Goal: Task Accomplishment & Management: Complete application form

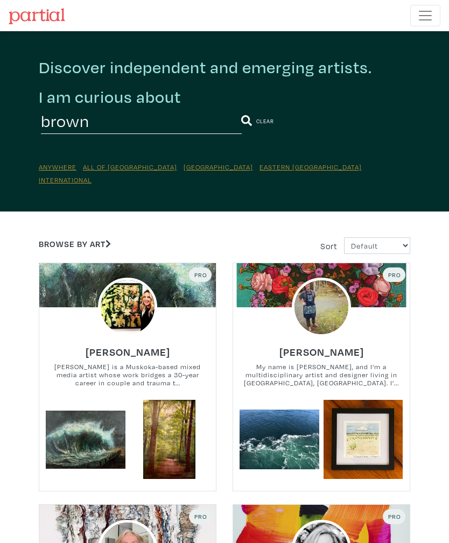
click at [425, 21] on span "Toggle navigation" at bounding box center [425, 16] width 16 height 16
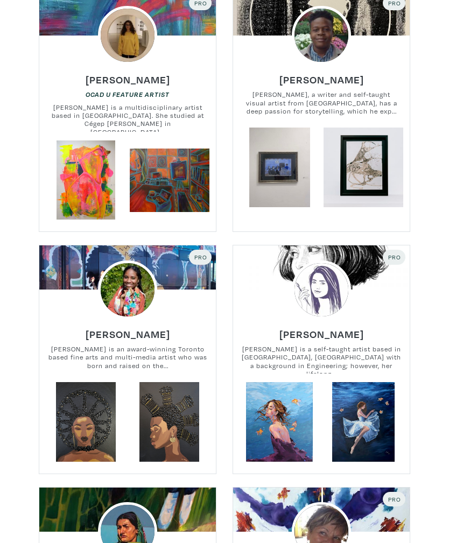
scroll to position [1928, 0]
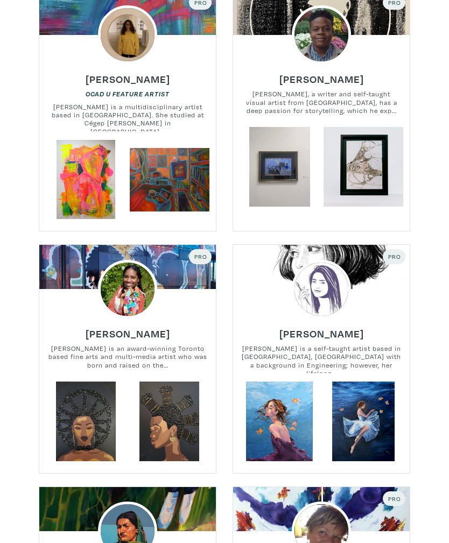
click at [319, 275] on img at bounding box center [321, 289] width 59 height 59
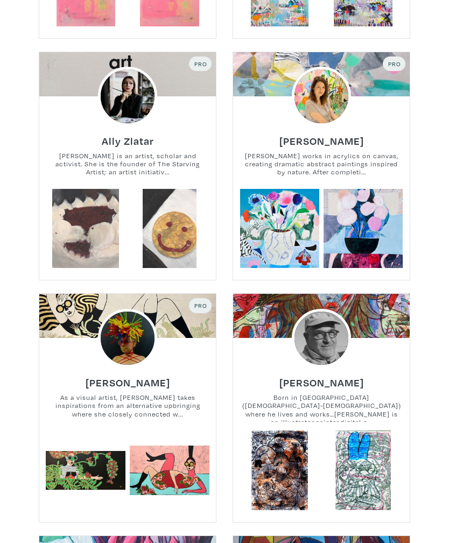
scroll to position [7004, 0]
click at [146, 134] on h6 "Ally Zlatar" at bounding box center [128, 140] width 52 height 13
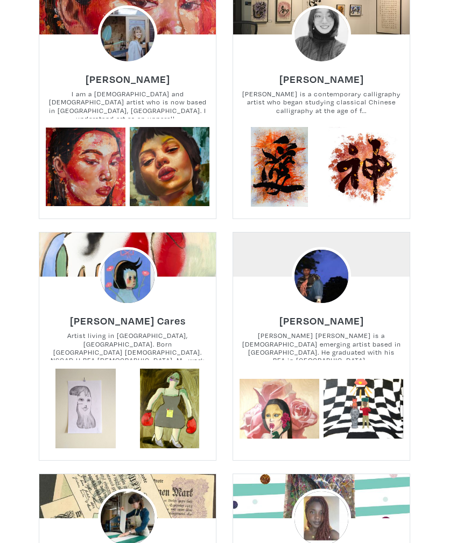
scroll to position [8274, 0]
click at [155, 331] on small "Artist living in Guelph, ON. Born Toronto 1998. NSCAD U BFA 2020. My work is en…" at bounding box center [127, 345] width 176 height 29
click at [127, 272] on img at bounding box center [127, 276] width 59 height 59
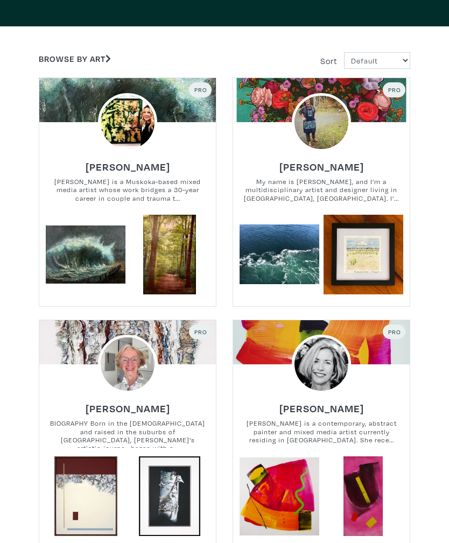
scroll to position [0, 0]
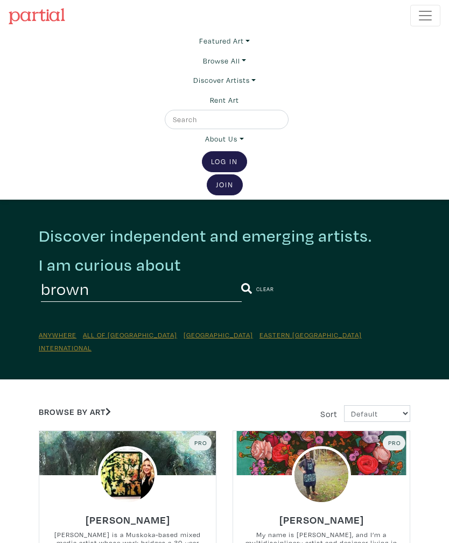
click at [242, 40] on link "Featured Art" at bounding box center [224, 40] width 51 height 19
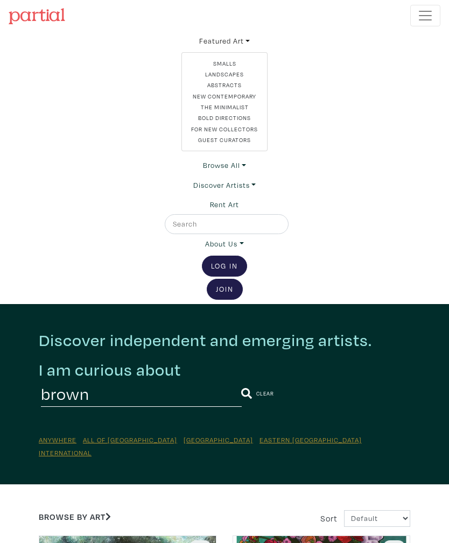
click at [246, 97] on link "New Contemporary" at bounding box center [224, 96] width 68 height 9
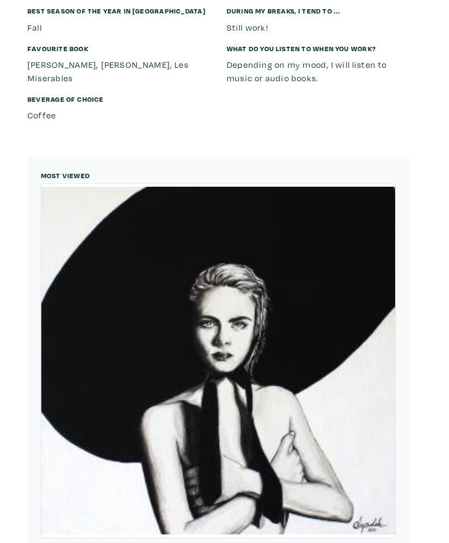
scroll to position [2767, 0]
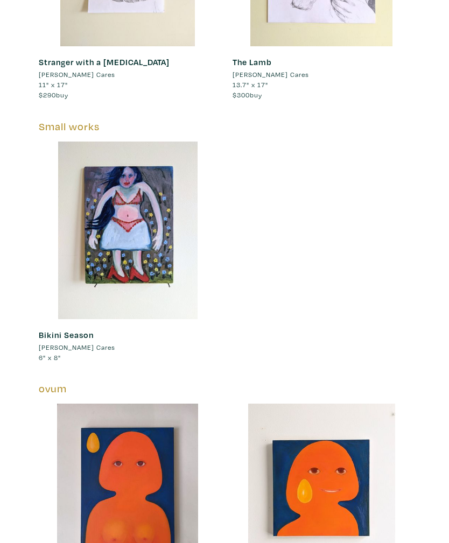
scroll to position [503, 0]
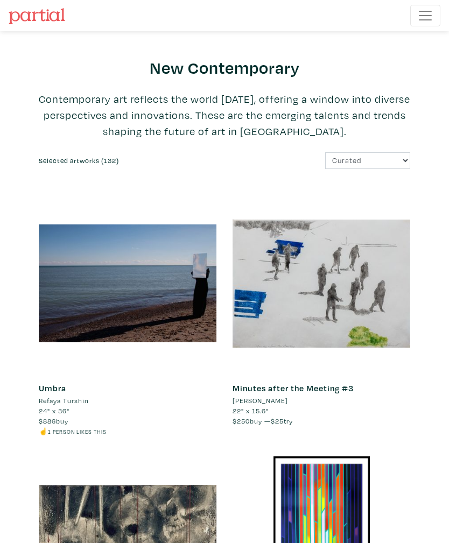
click at [421, 18] on span "Toggle navigation" at bounding box center [425, 16] width 16 height 16
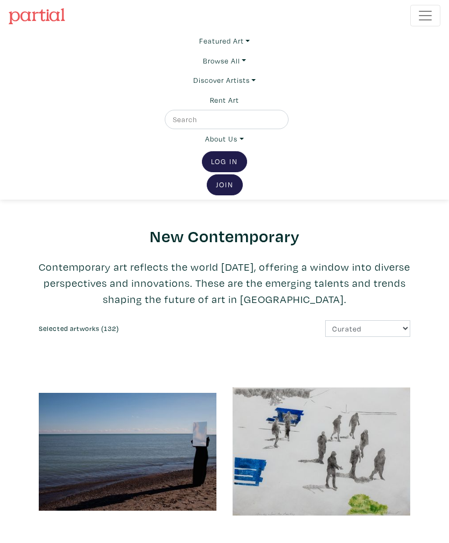
click at [247, 51] on link "Discover Artists" at bounding box center [224, 40] width 51 height 19
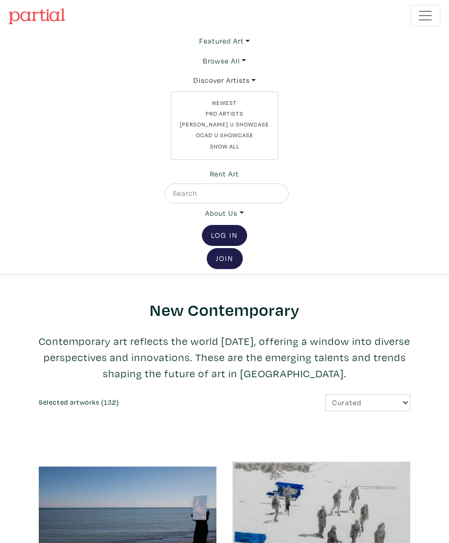
click at [230, 102] on link "Newest" at bounding box center [224, 102] width 89 height 9
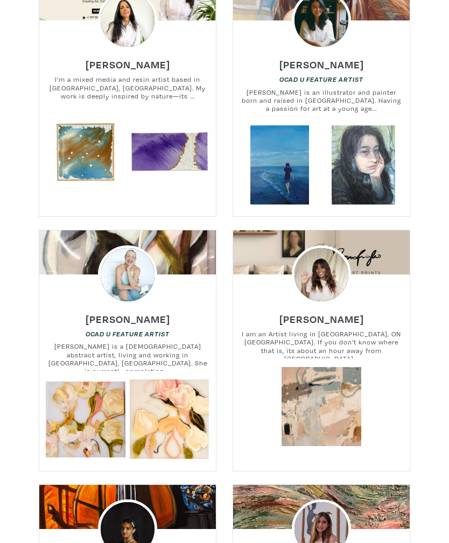
scroll to position [2732, 0]
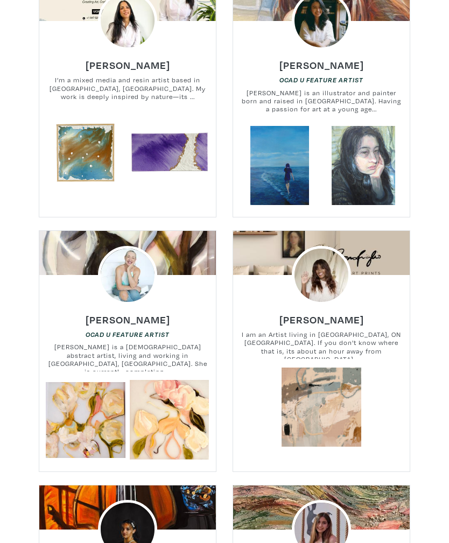
click at [167, 348] on small "Sue Mackay is a Canadian abstract artist, living and working in Toronto, Ontari…" at bounding box center [127, 357] width 176 height 29
click at [149, 330] on em "OCAD U Feature Artist" at bounding box center [128, 334] width 84 height 8
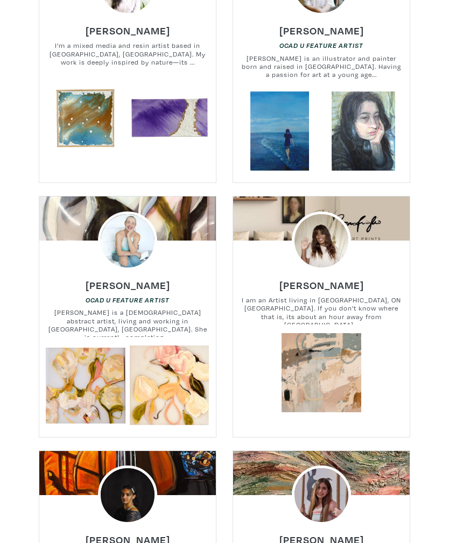
click at [131, 232] on img at bounding box center [127, 240] width 59 height 59
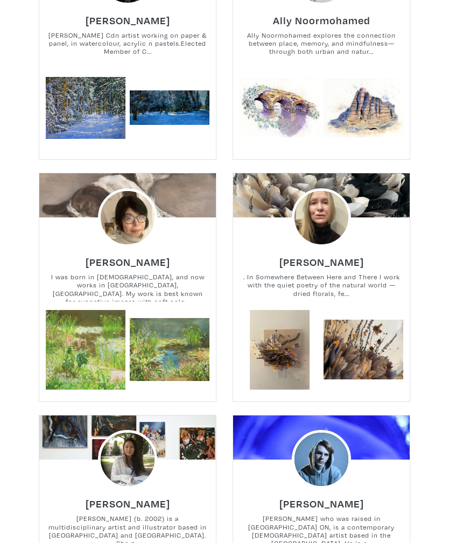
scroll to position [0, 0]
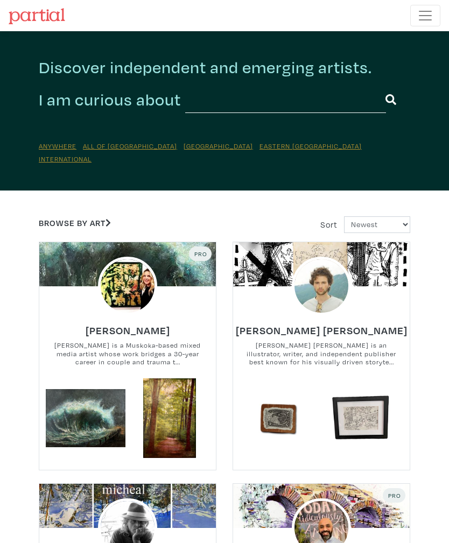
click at [423, 18] on span "Toggle navigation" at bounding box center [425, 16] width 16 height 16
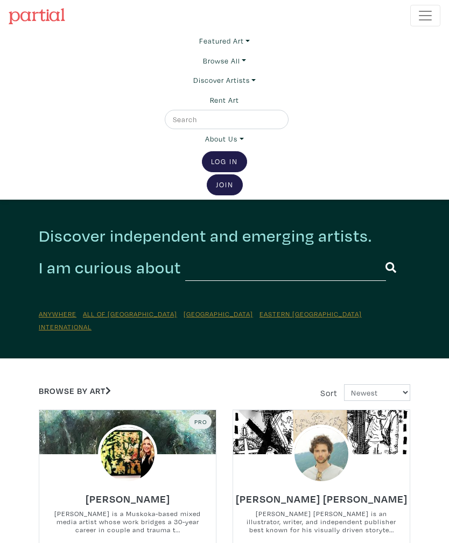
click at [227, 191] on link "Join the Community" at bounding box center [225, 184] width 36 height 21
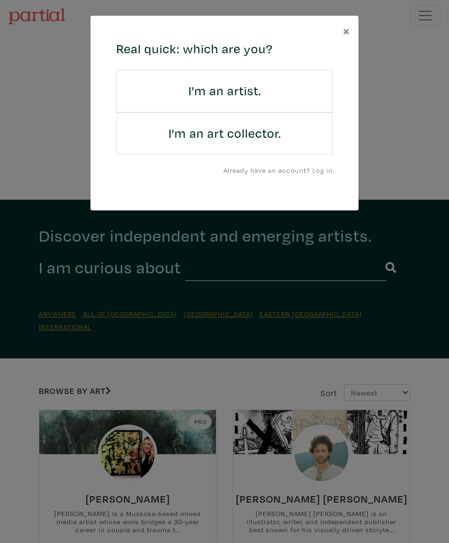
click at [248, 90] on h4 "I'm an artist." at bounding box center [224, 91] width 189 height 16
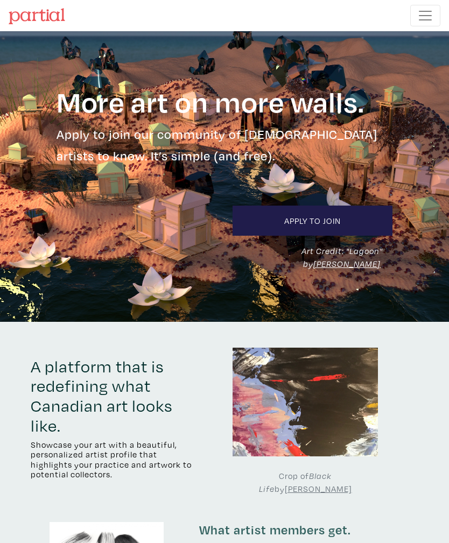
click at [347, 213] on link "Apply to Join" at bounding box center [312, 220] width 160 height 30
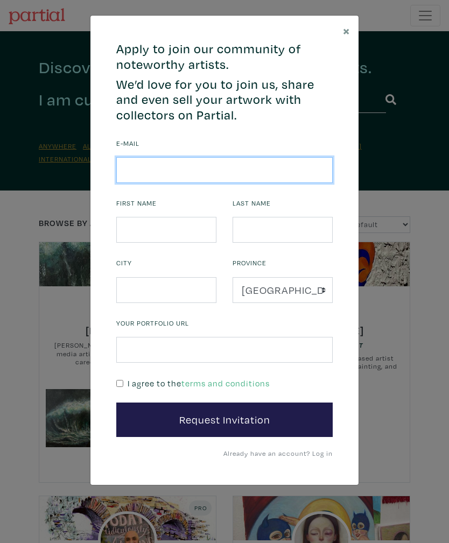
click at [220, 169] on input "email" at bounding box center [224, 170] width 216 height 26
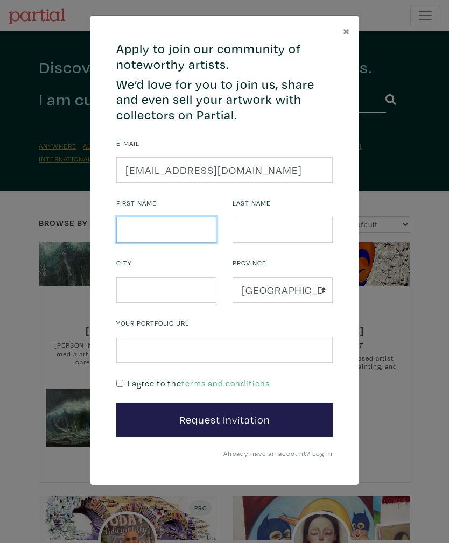
click at [180, 233] on input "text" at bounding box center [166, 230] width 100 height 26
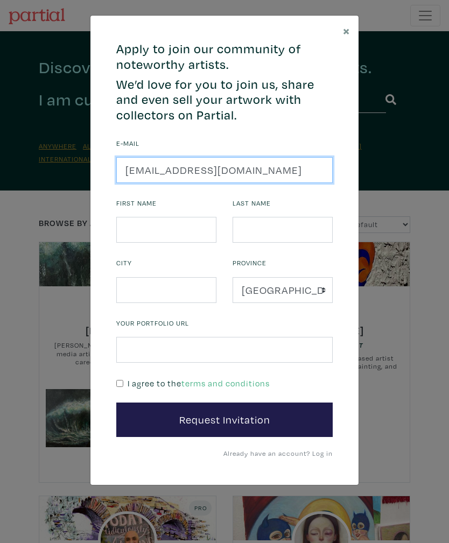
click at [317, 170] on input "[EMAIL_ADDRESS][DOMAIN_NAME]" at bounding box center [224, 170] width 216 height 26
type input "am"
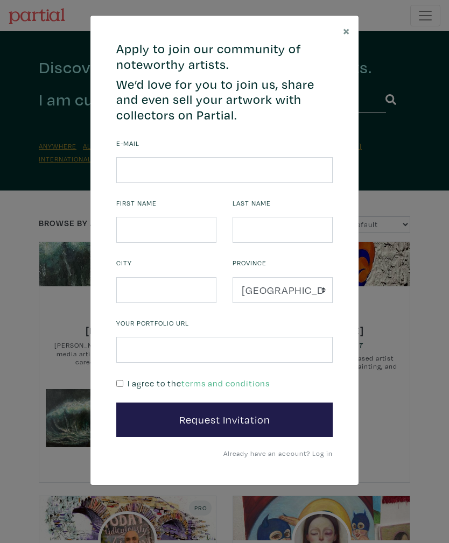
click at [349, 30] on span "×" at bounding box center [346, 30] width 7 height 17
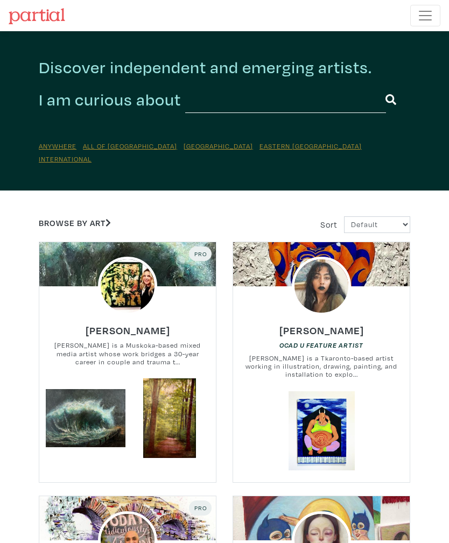
click at [34, 253] on div "Pro [PERSON_NAME] [PERSON_NAME] is a Muskoka-based mixed media artist whose wor…" at bounding box center [128, 363] width 194 height 242
